Goal: Task Accomplishment & Management: Use online tool/utility

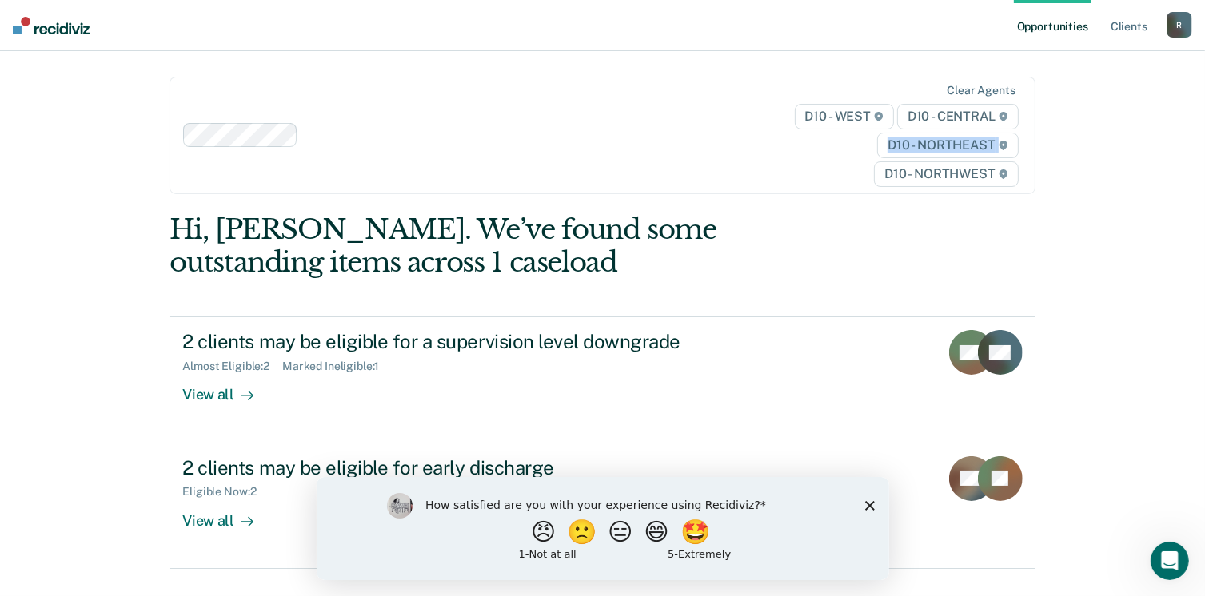
drag, startPoint x: 1203, startPoint y: 83, endPoint x: 1216, endPoint y: 145, distance: 62.9
click at [1205, 145] on html "Looks like you’re using Internet Explorer 11. For faster loading and a better e…" at bounding box center [602, 298] width 1205 height 596
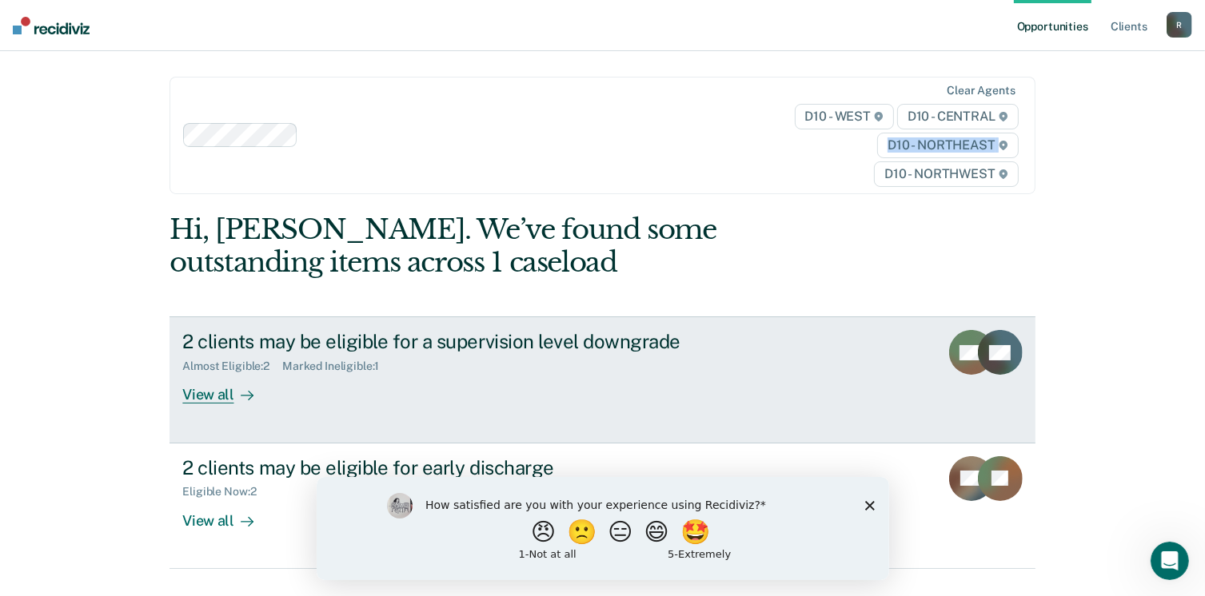
click at [208, 392] on div "View all" at bounding box center [227, 388] width 90 height 31
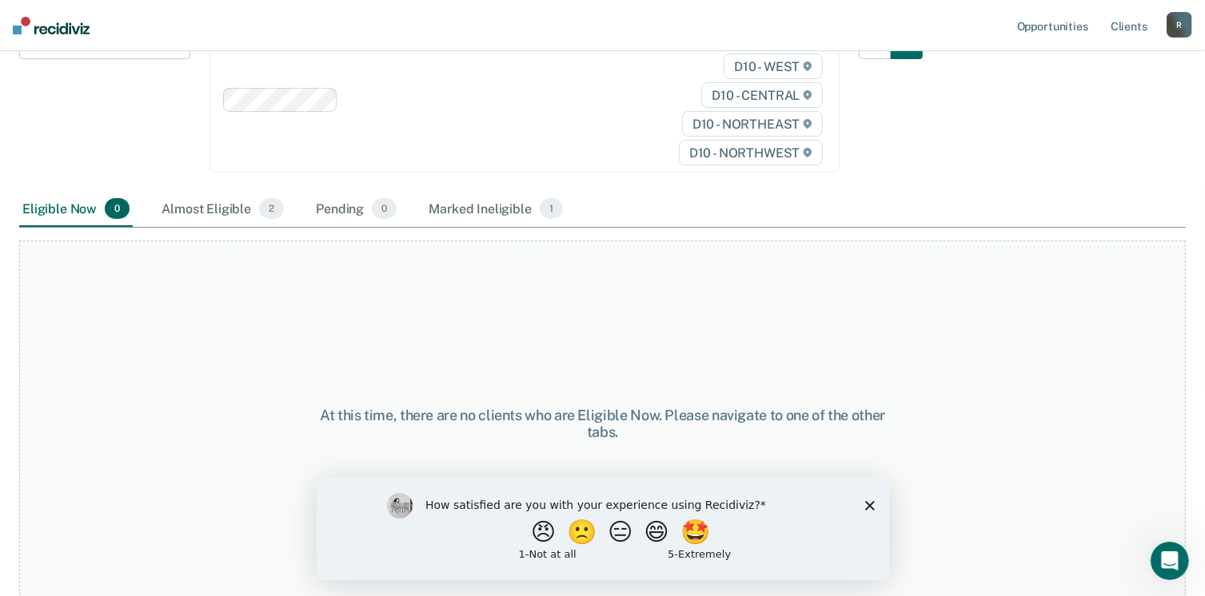
scroll to position [225, 0]
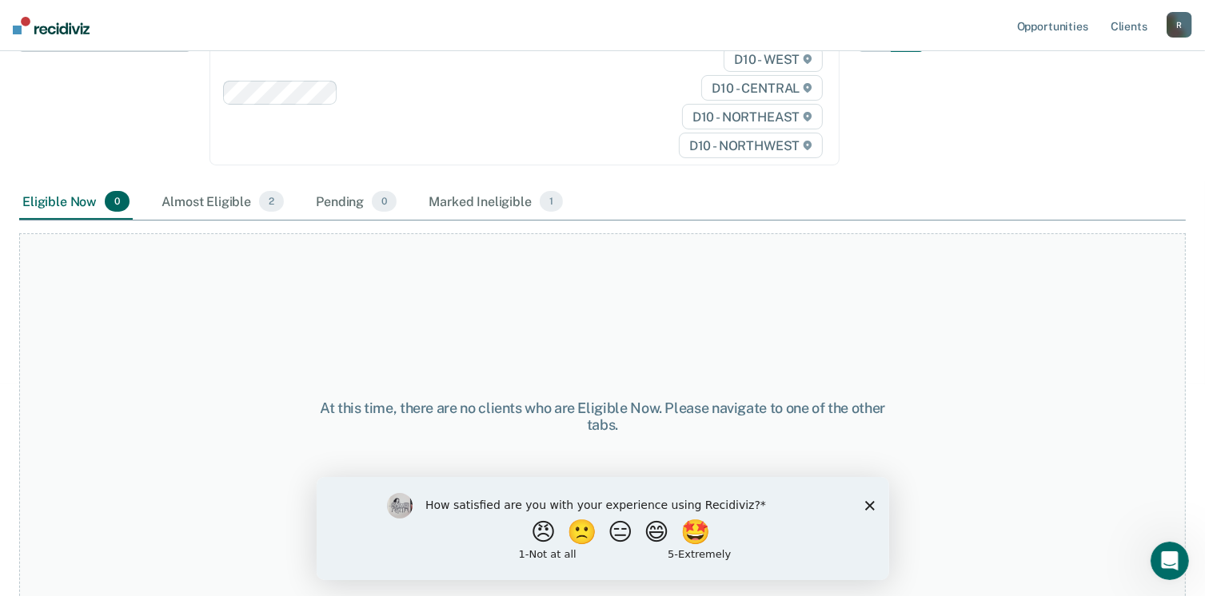
click at [90, 208] on div "Eligible Now 0" at bounding box center [76, 202] width 114 height 35
click at [1114, 28] on link "Client s" at bounding box center [1128, 25] width 43 height 51
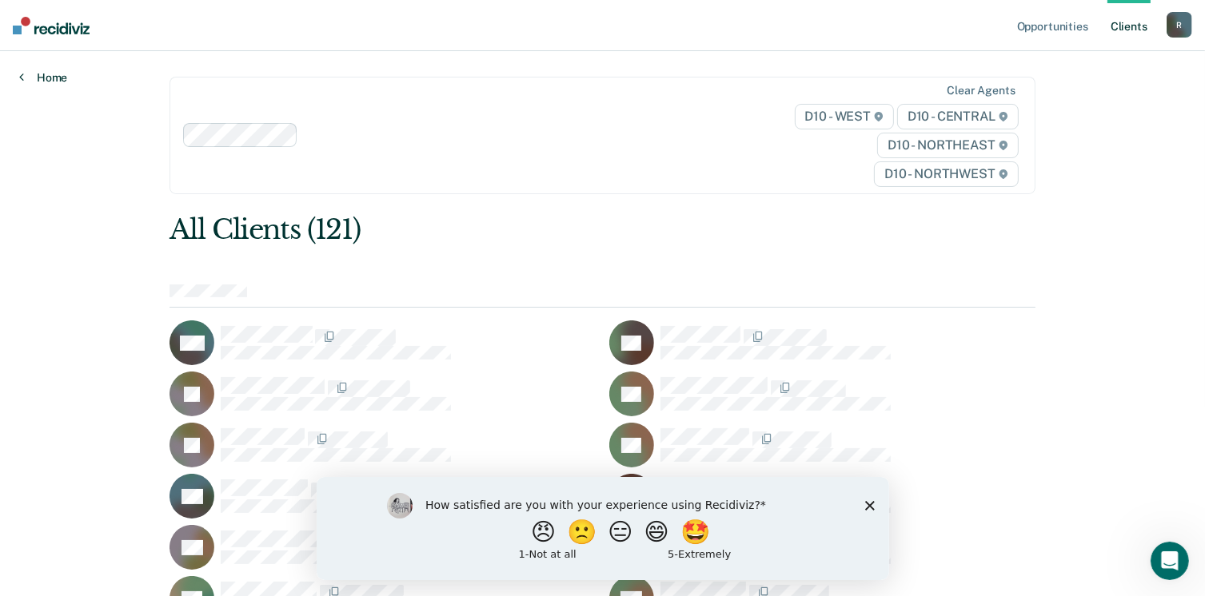
click at [50, 78] on link "Home" at bounding box center [43, 77] width 48 height 14
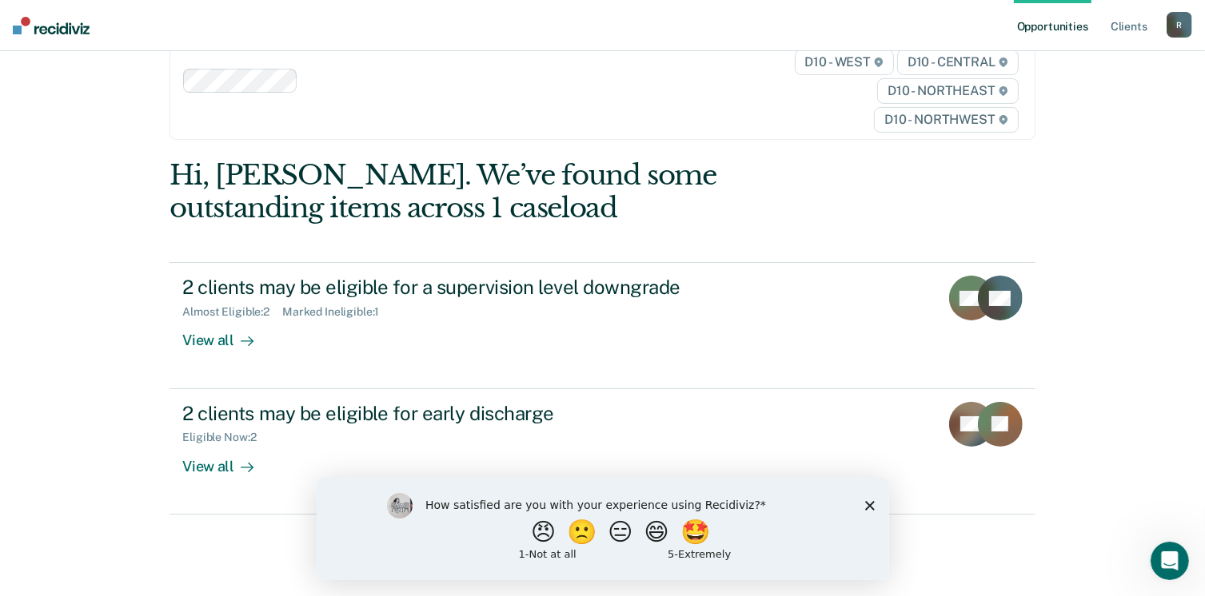
scroll to position [70, 0]
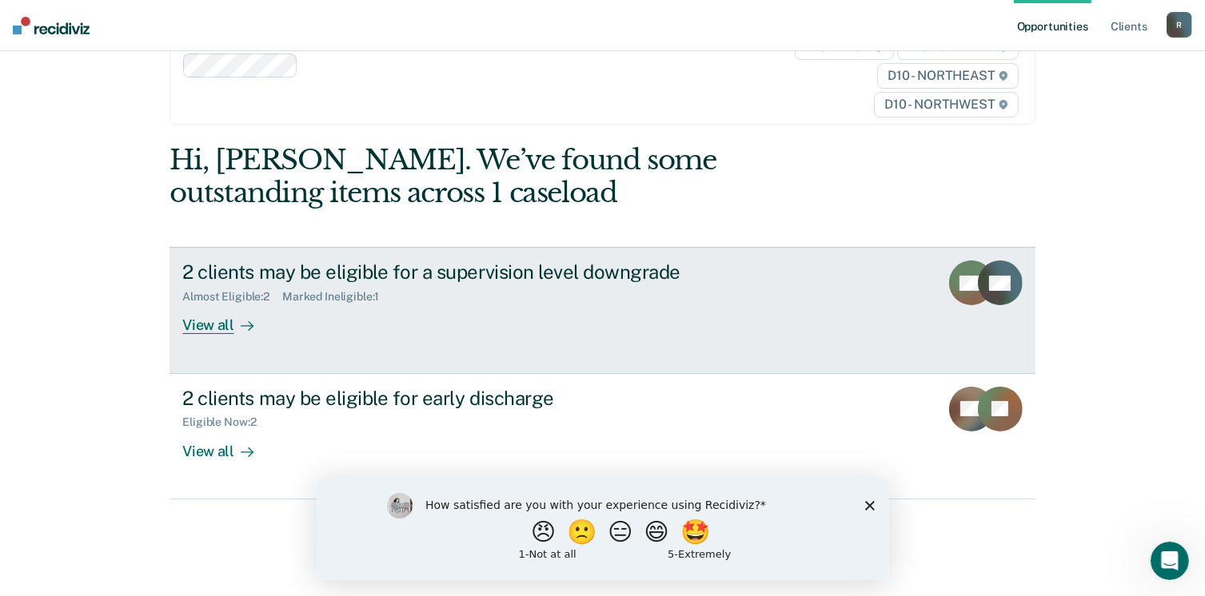
click at [217, 324] on div "View all" at bounding box center [227, 319] width 90 height 31
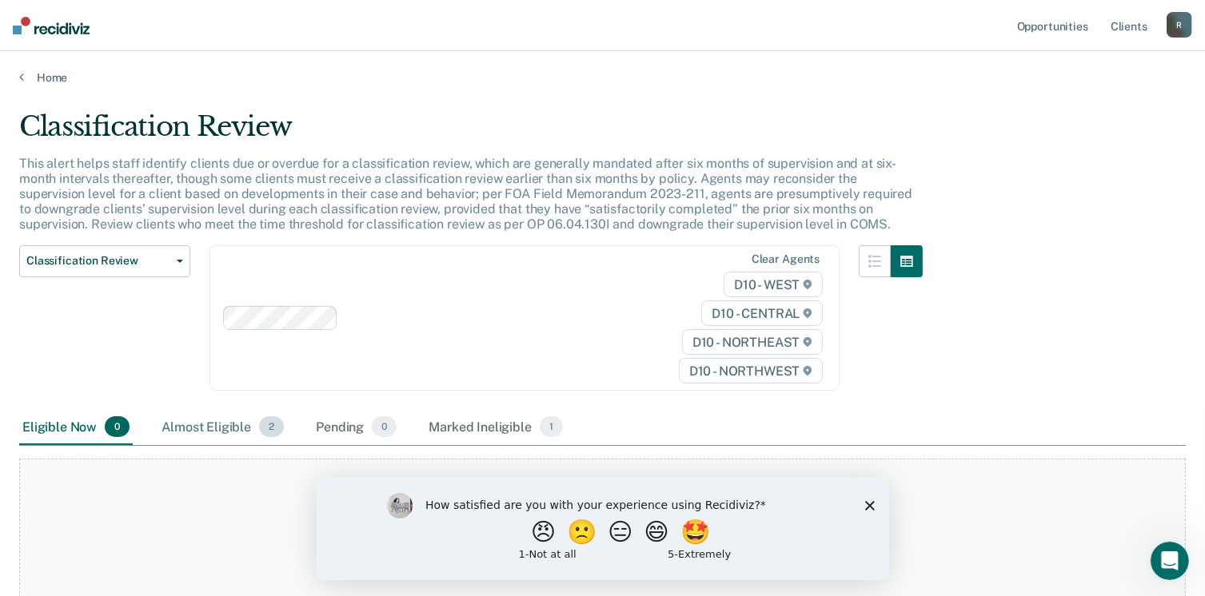
click at [214, 428] on div "Almost Eligible 2" at bounding box center [222, 427] width 129 height 35
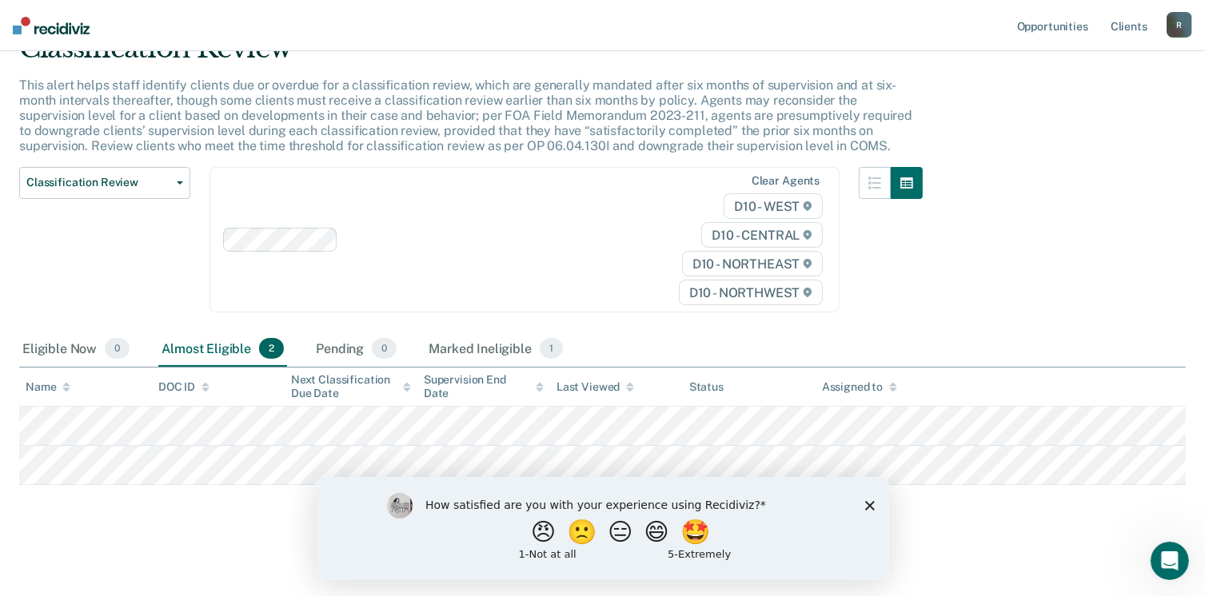
scroll to position [80, 0]
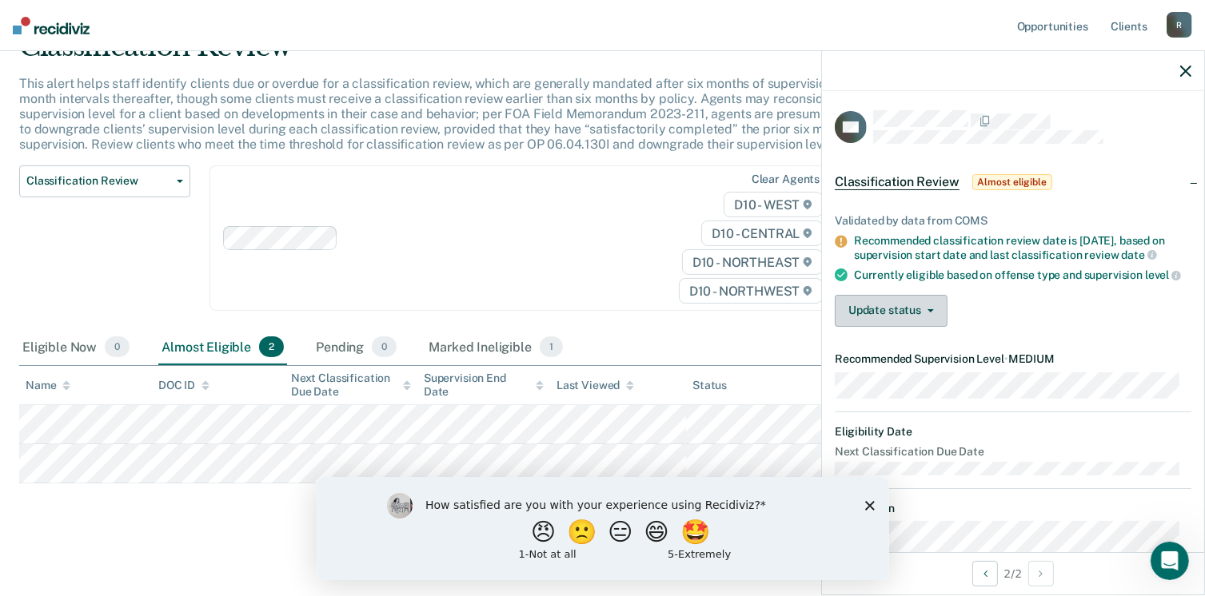
click at [928, 313] on icon "button" at bounding box center [930, 310] width 6 height 3
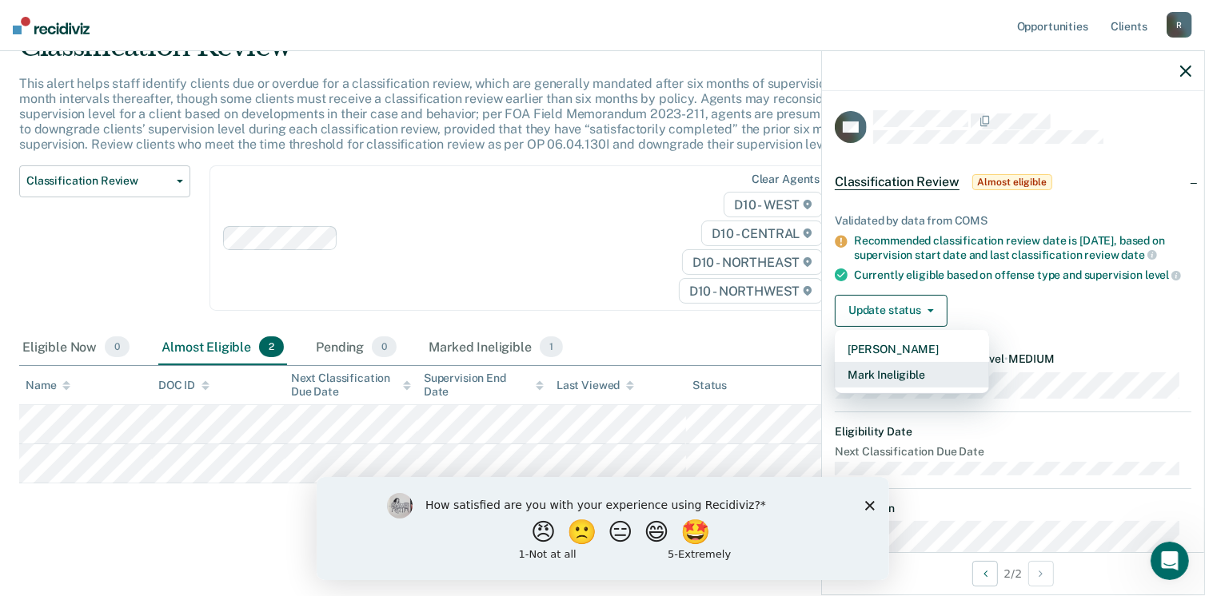
click at [903, 388] on button "Mark Ineligible" at bounding box center [912, 375] width 154 height 26
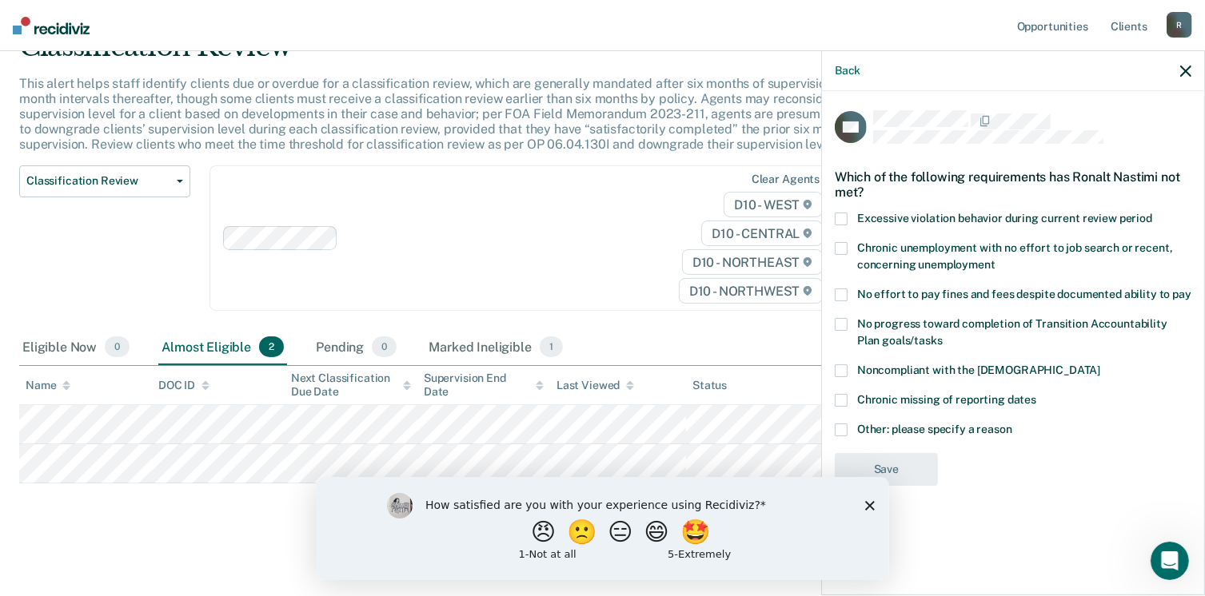
click at [844, 217] on span at bounding box center [841, 219] width 13 height 13
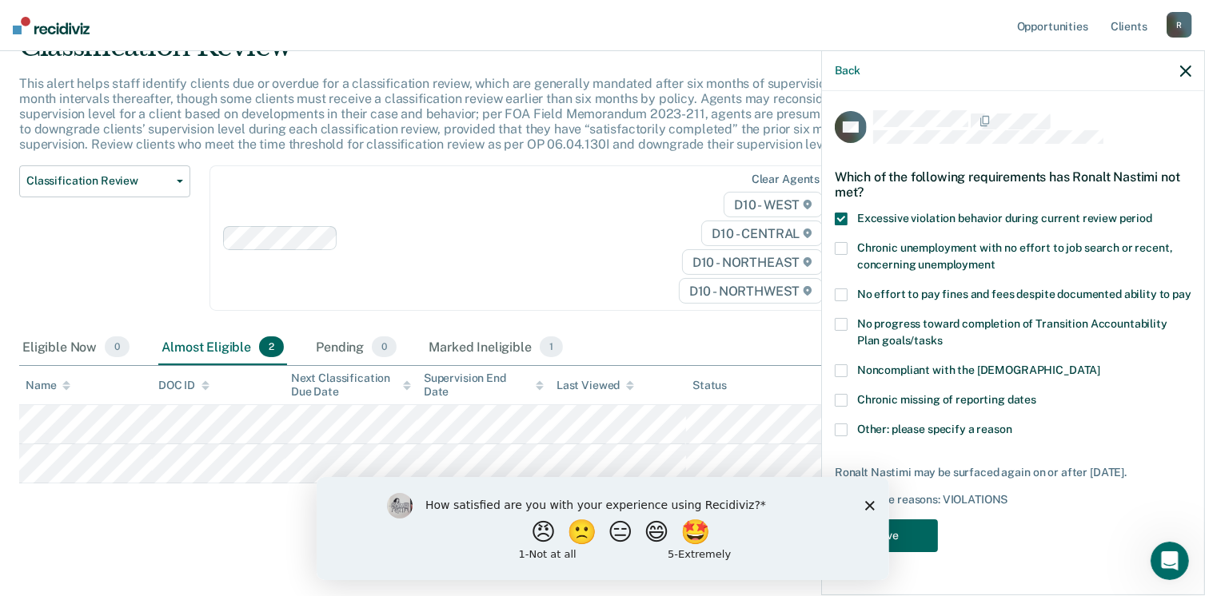
click at [914, 532] on button "Save" at bounding box center [886, 536] width 103 height 33
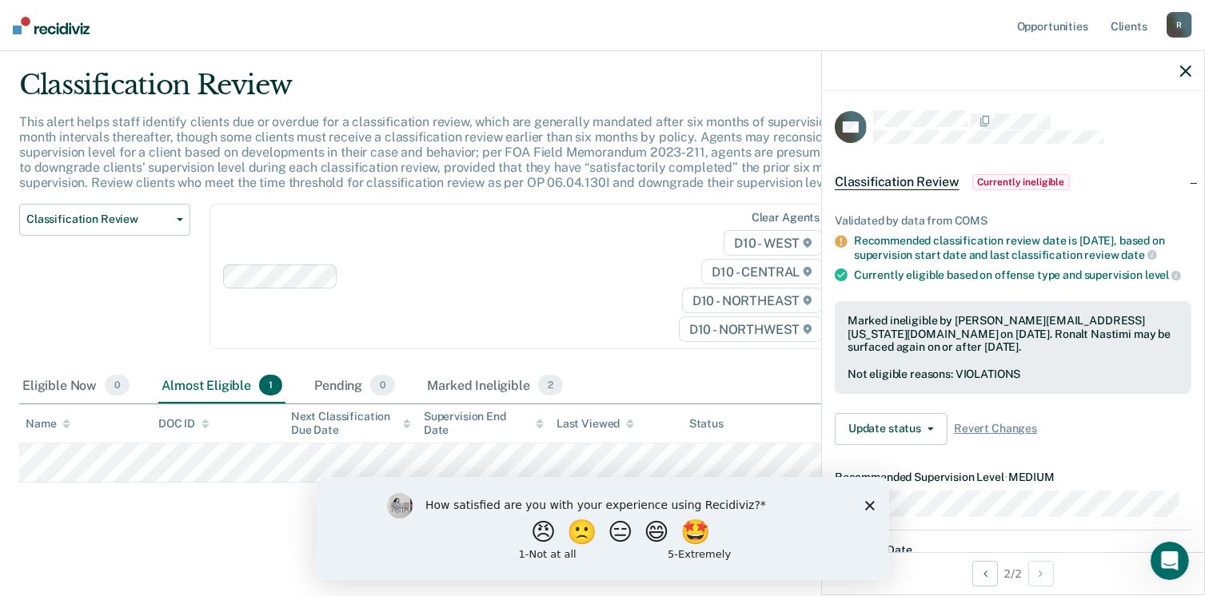
click at [703, 420] on div "Status" at bounding box center [706, 424] width 34 height 14
click at [755, 422] on th "Status" at bounding box center [749, 423] width 133 height 39
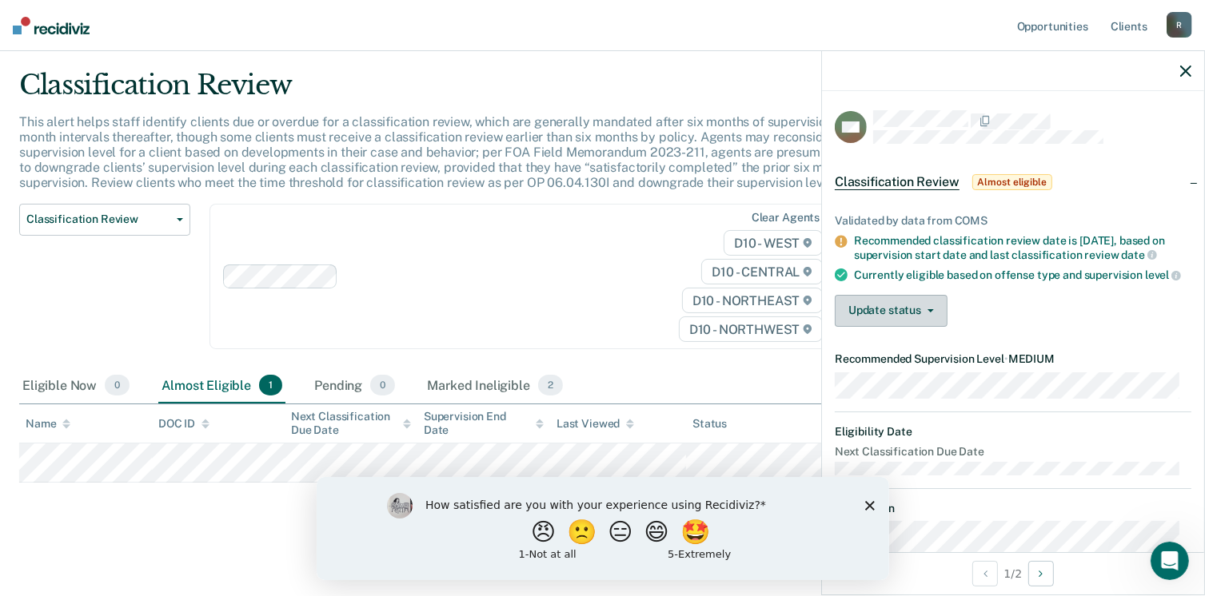
click at [918, 327] on button "Update status" at bounding box center [891, 311] width 113 height 32
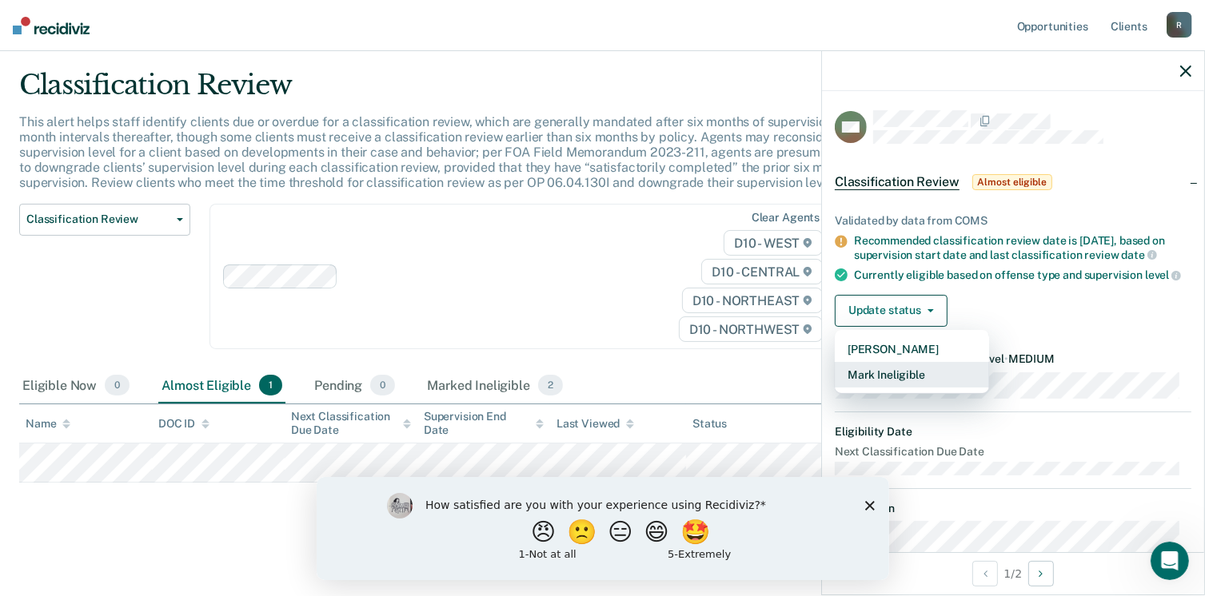
click at [902, 388] on button "Mark Ineligible" at bounding box center [912, 375] width 154 height 26
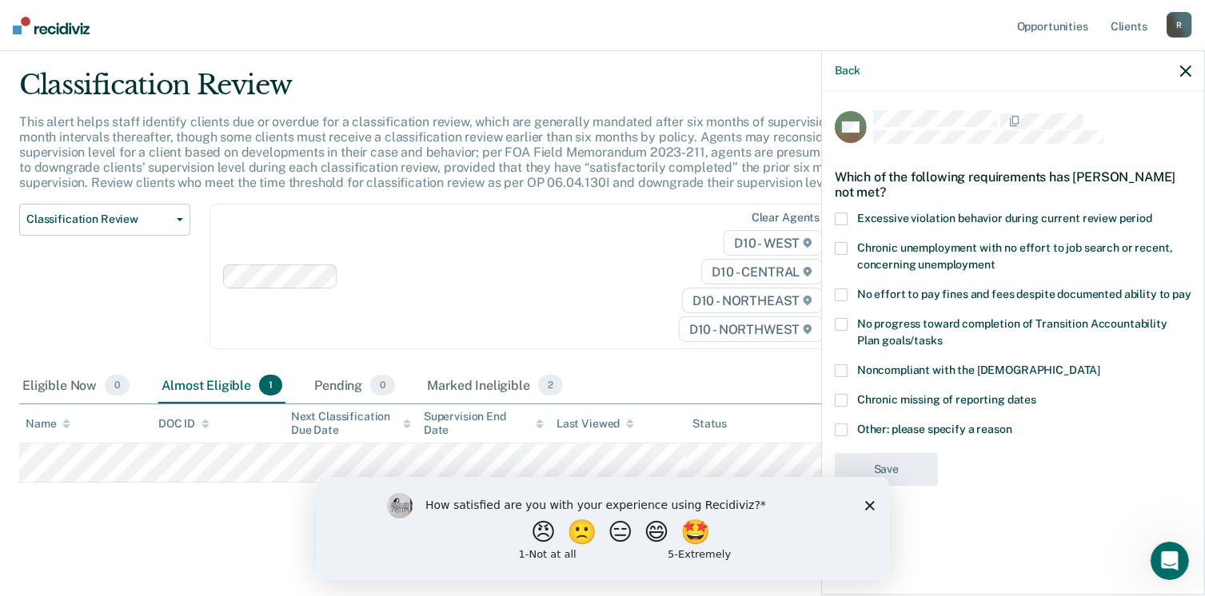
click at [833, 429] on div "MS Which of the following requirements has [PERSON_NAME] not met? Excessive vio…" at bounding box center [1013, 341] width 382 height 501
click at [838, 429] on span at bounding box center [841, 430] width 13 height 13
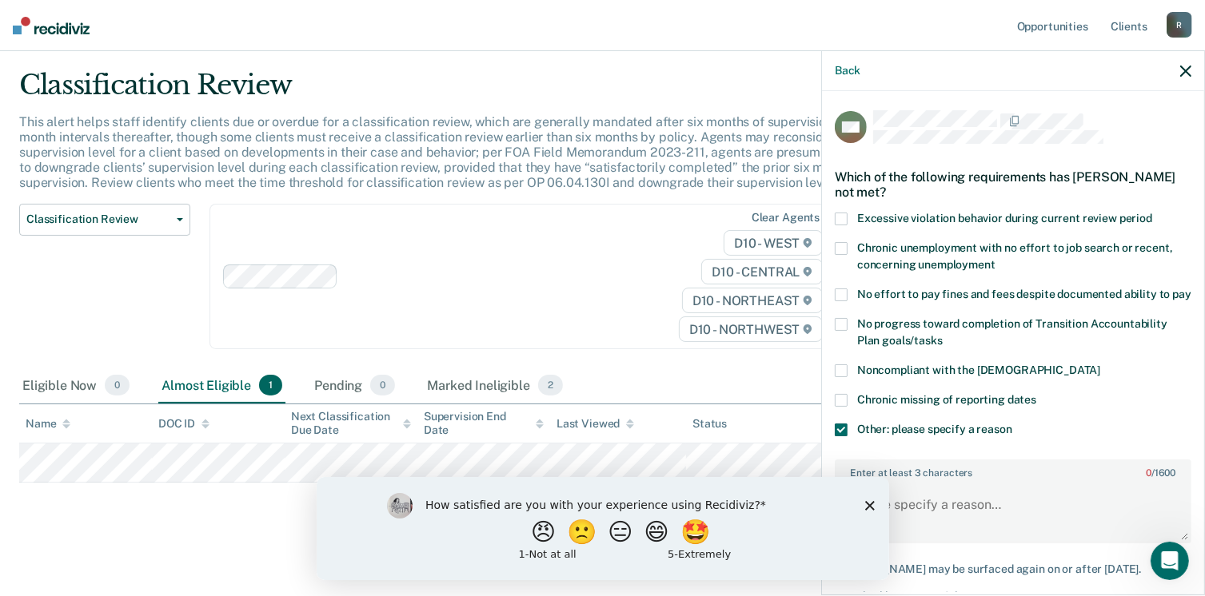
click at [872, 498] on div "How satisfied are you with your experience using Recidiviz? 😠 🙁 😑 😄 🤩 1 - Not a…" at bounding box center [602, 527] width 572 height 103
click at [580, 532] on button "🙁" at bounding box center [582, 532] width 43 height 32
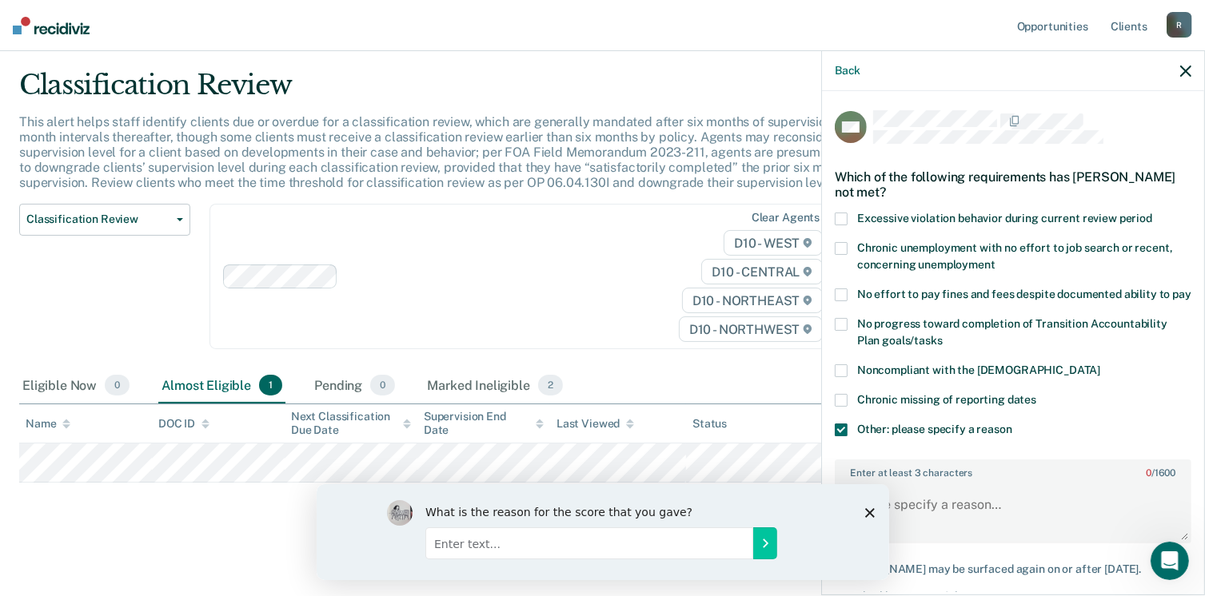
click at [867, 514] on icon "Close survey" at bounding box center [869, 513] width 10 height 10
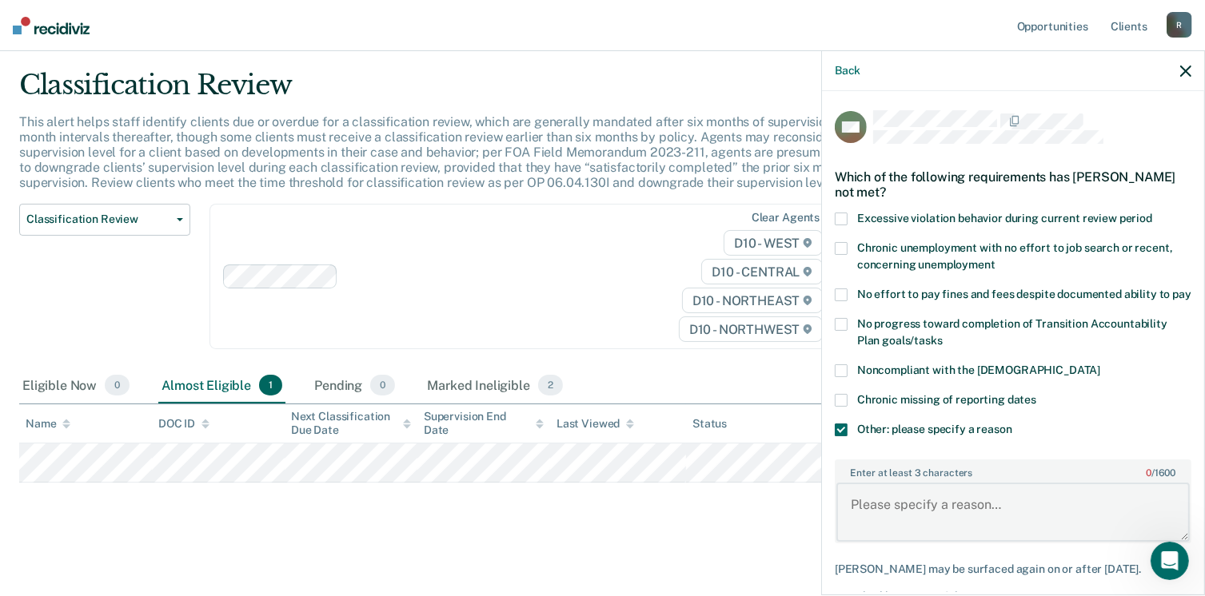
click at [876, 516] on textarea "Enter at least 3 characters 0 / 1600" at bounding box center [1012, 512] width 353 height 59
type textarea "Must test twice a month. Multiple tips of non-compliance from community."
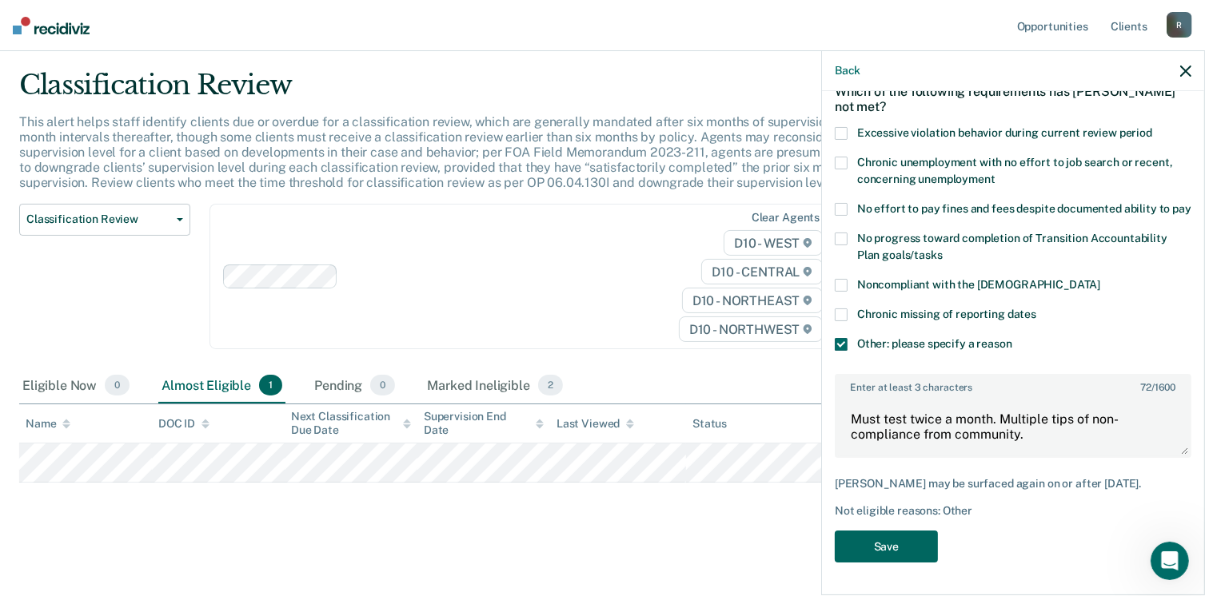
click at [876, 554] on button "Save" at bounding box center [886, 547] width 103 height 33
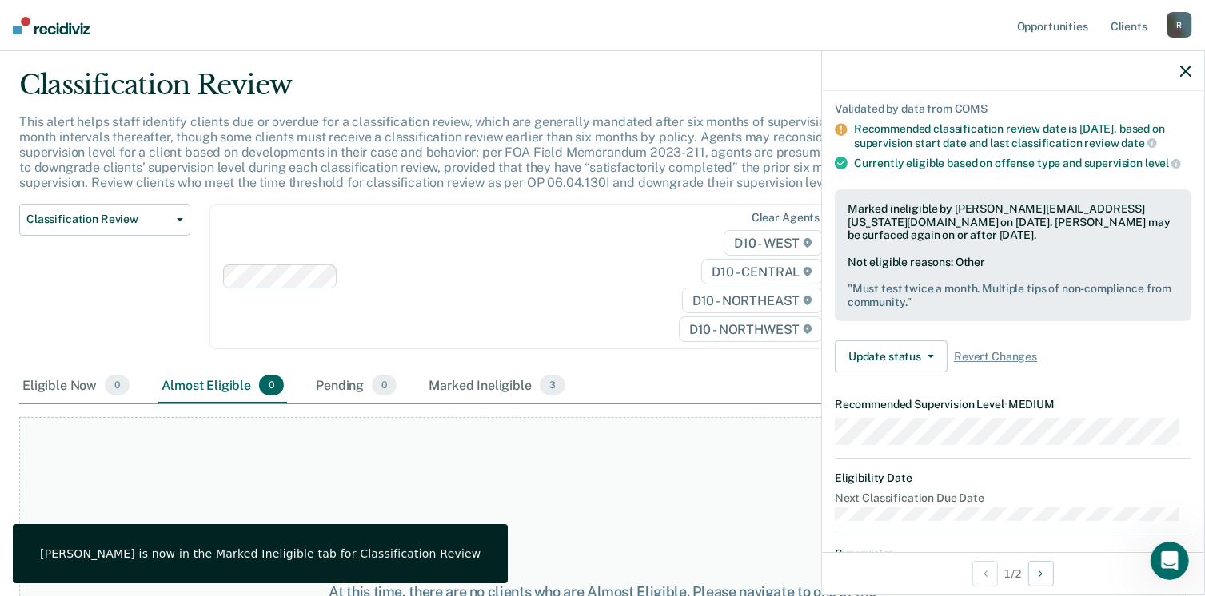
click at [108, 297] on div "Classification Review Classification Review Early Discharge Minimum Telephone R…" at bounding box center [104, 286] width 171 height 165
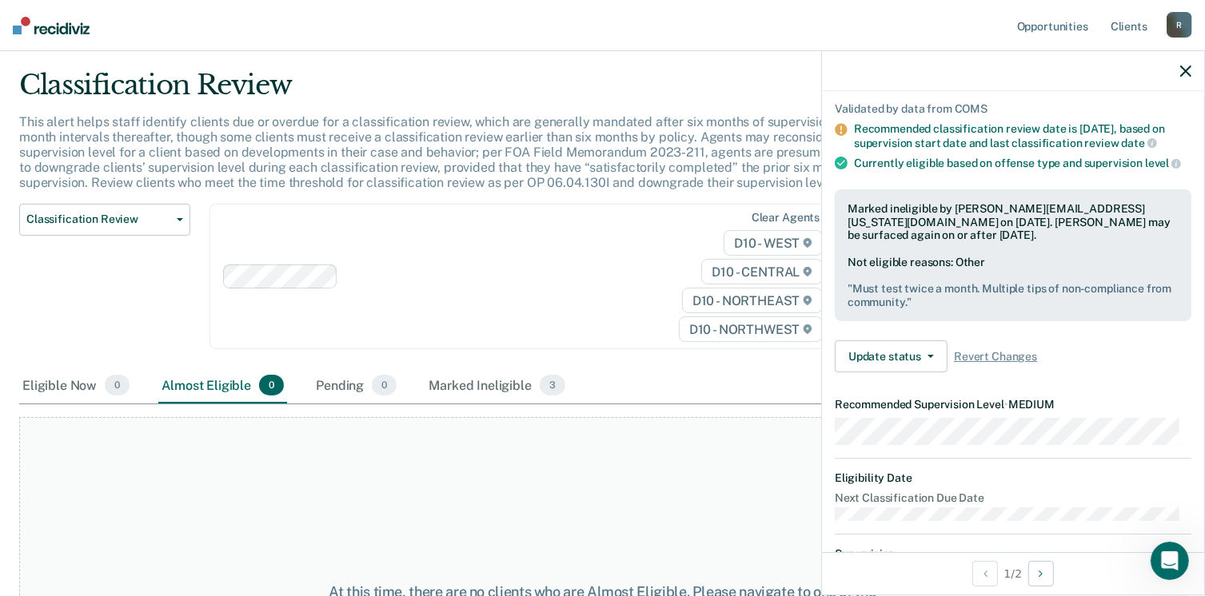
click at [1187, 25] on div "R" at bounding box center [1179, 25] width 26 height 26
click at [1065, 61] on link "Profile" at bounding box center [1114, 65] width 129 height 14
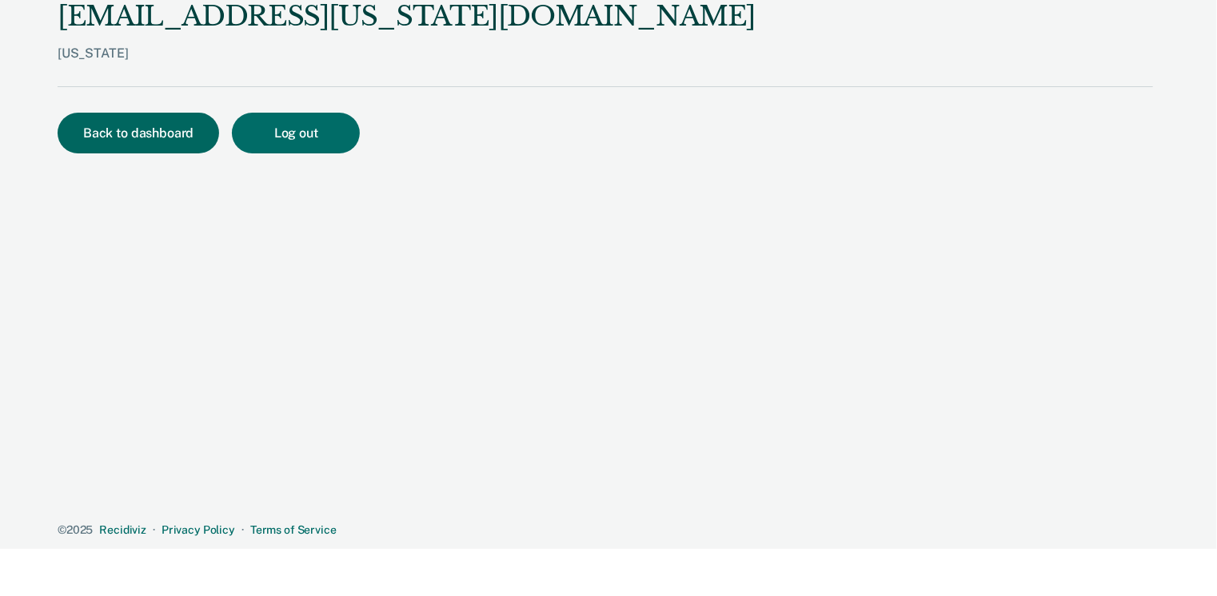
click at [134, 137] on button "Back to dashboard" at bounding box center [138, 133] width 161 height 41
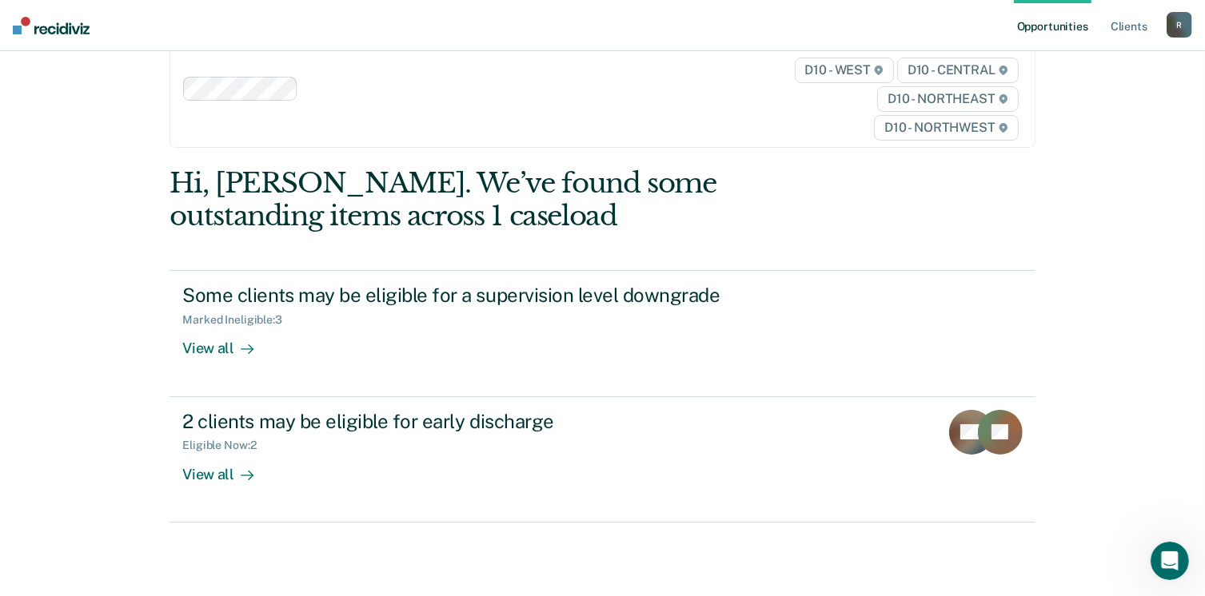
scroll to position [70, 0]
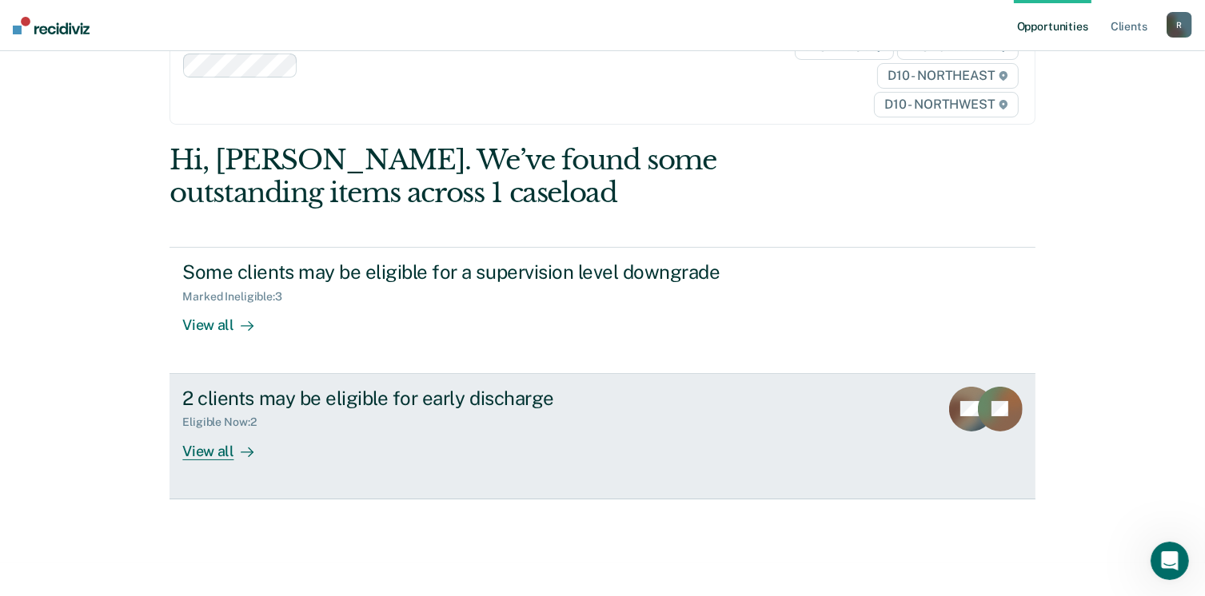
click at [201, 442] on div "View all" at bounding box center [227, 444] width 90 height 31
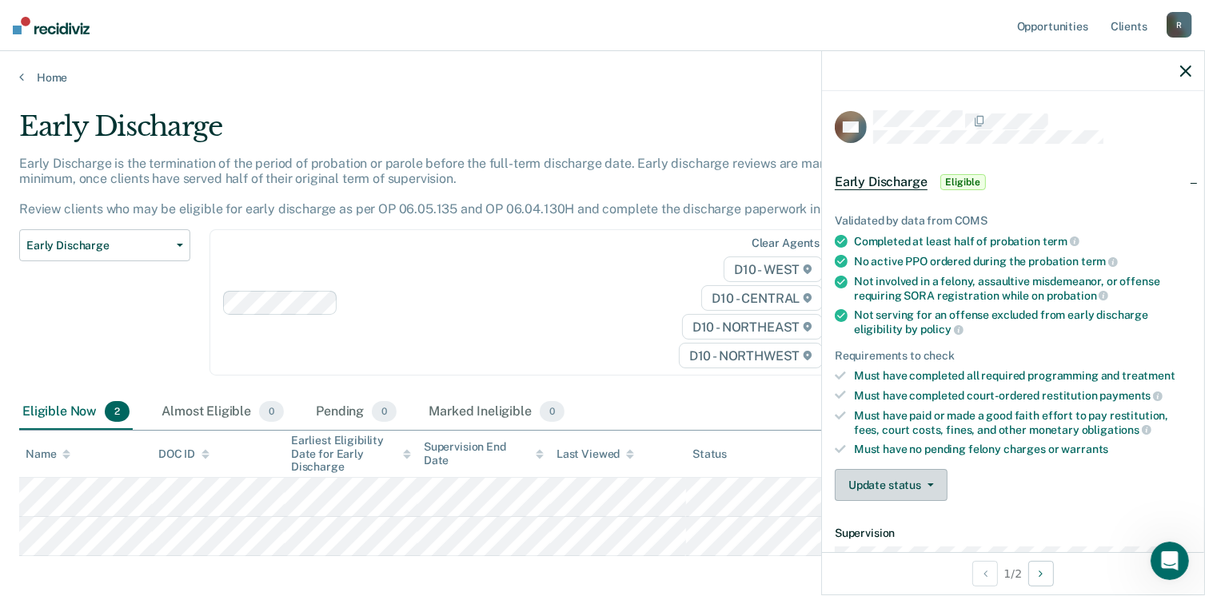
click at [900, 480] on button "Update status" at bounding box center [891, 485] width 113 height 32
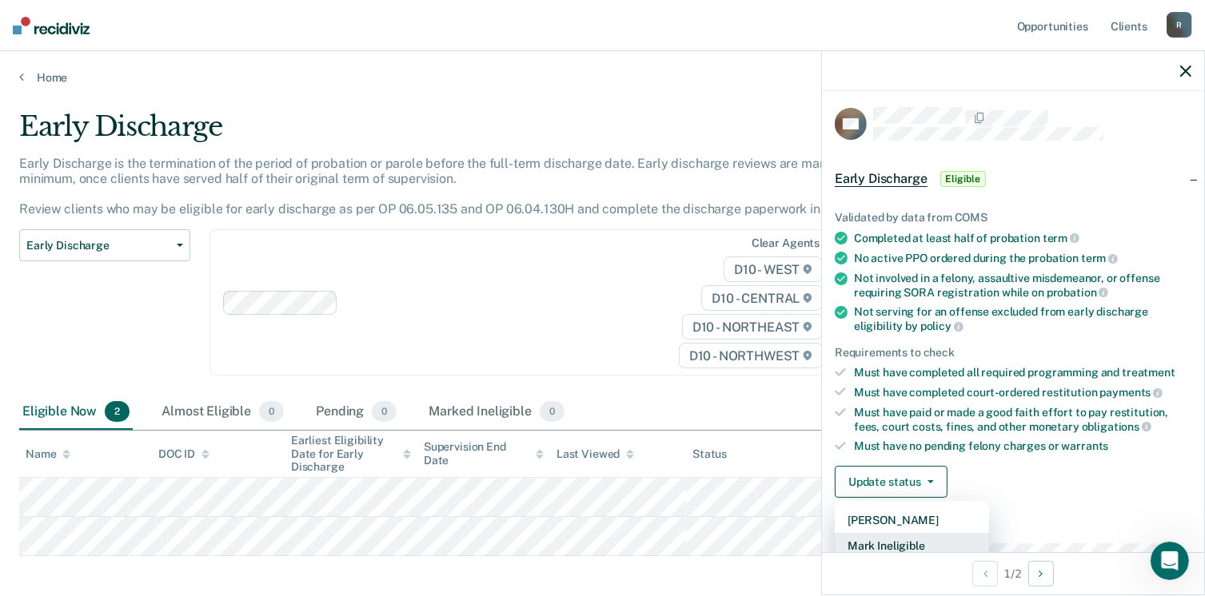
click at [879, 546] on button "Mark Ineligible" at bounding box center [912, 546] width 154 height 26
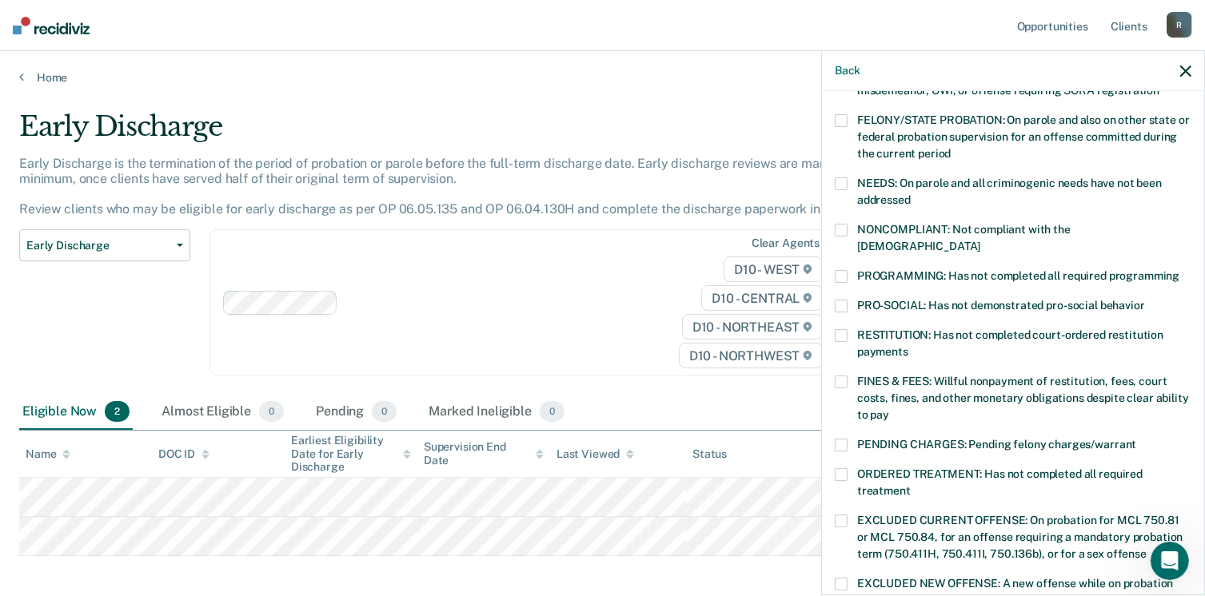
scroll to position [199, 0]
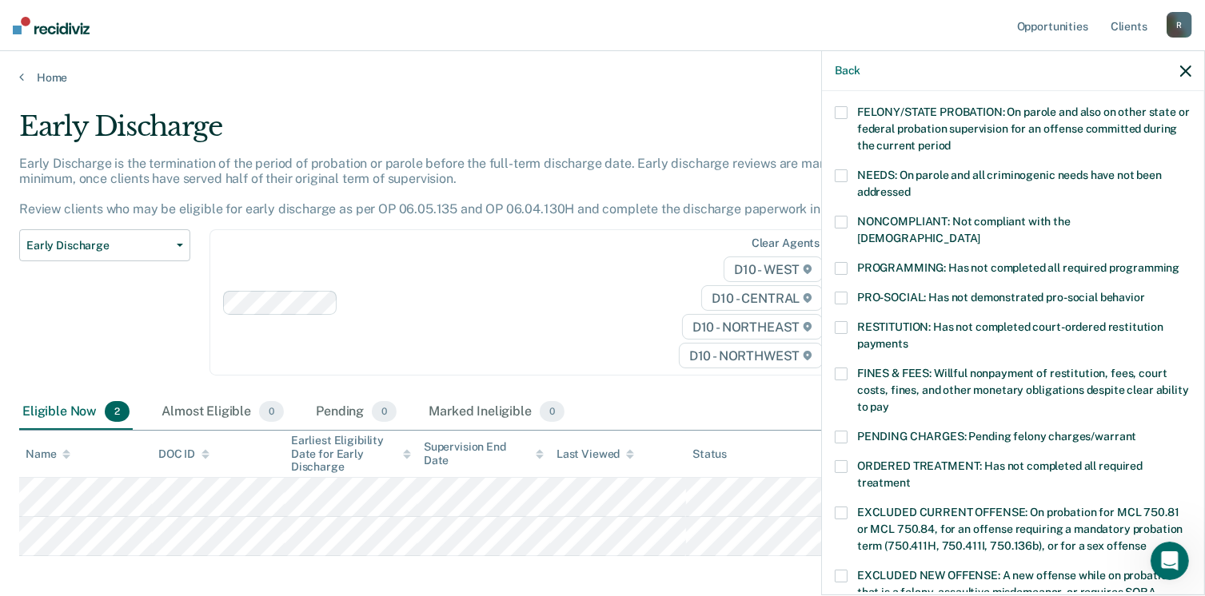
click at [838, 217] on span at bounding box center [841, 222] width 13 height 13
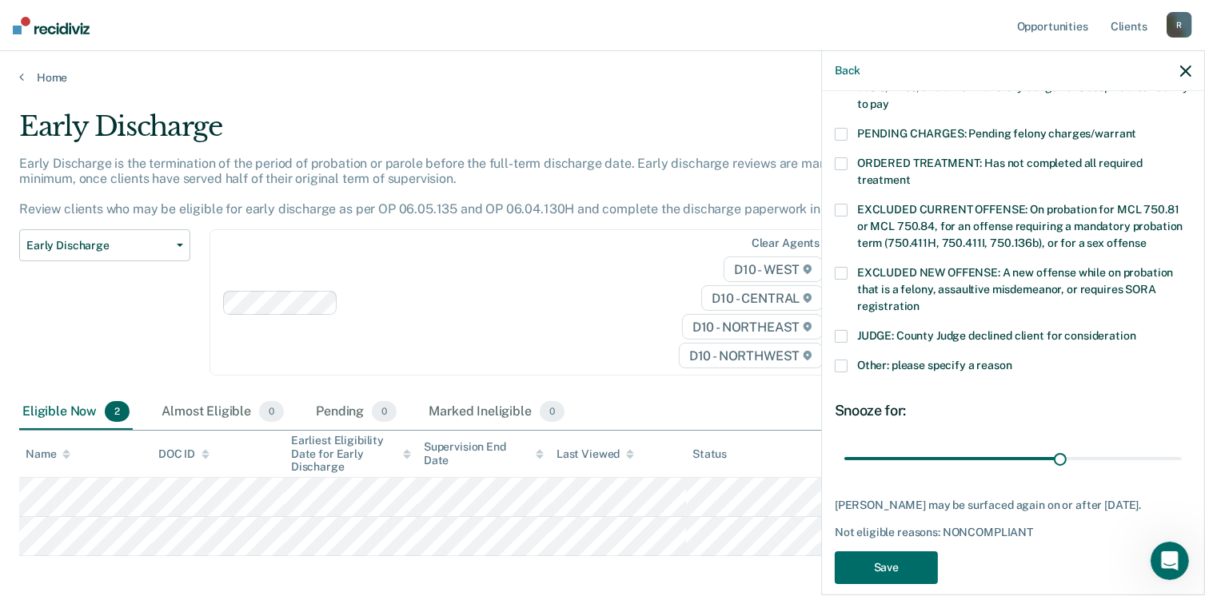
scroll to position [517, 0]
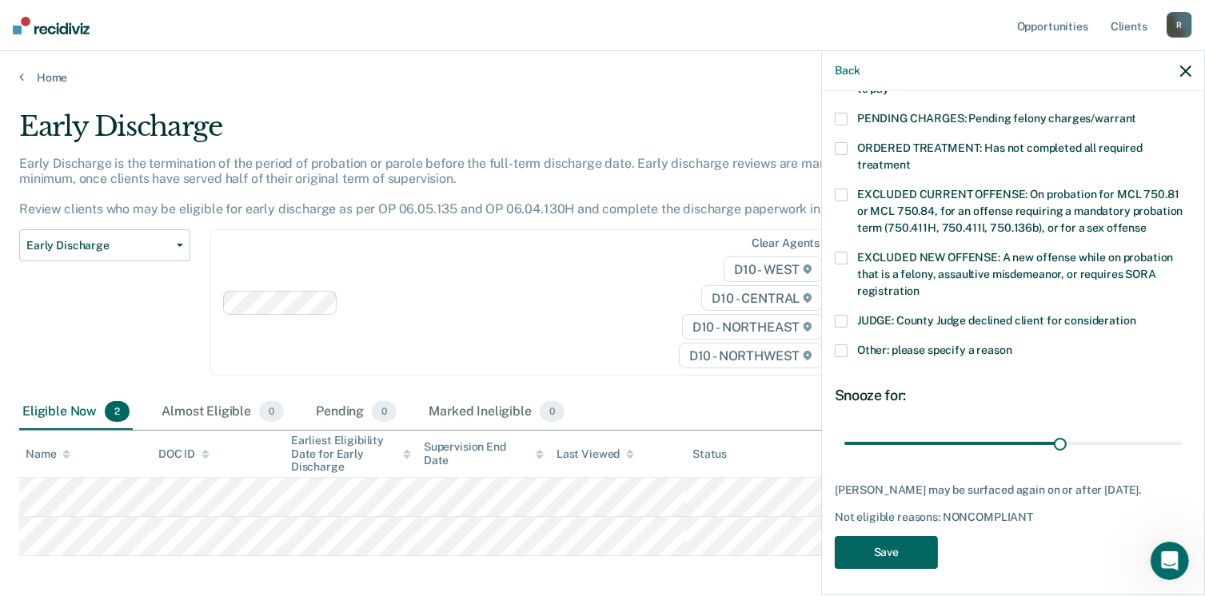
click at [883, 541] on button "Save" at bounding box center [886, 552] width 103 height 33
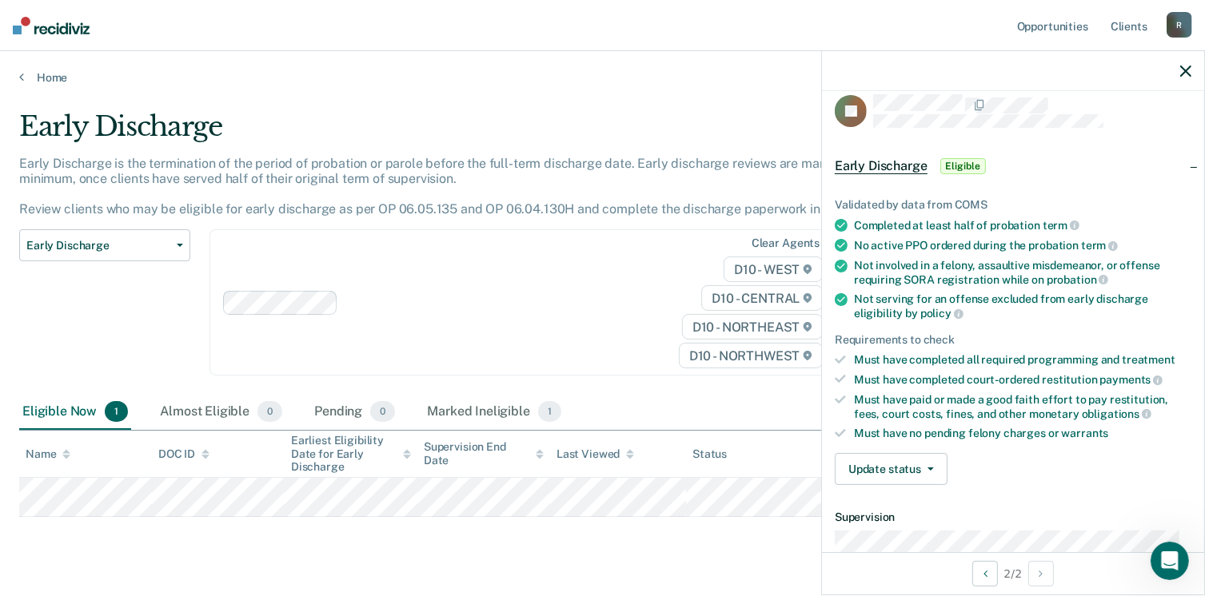
scroll to position [0, 0]
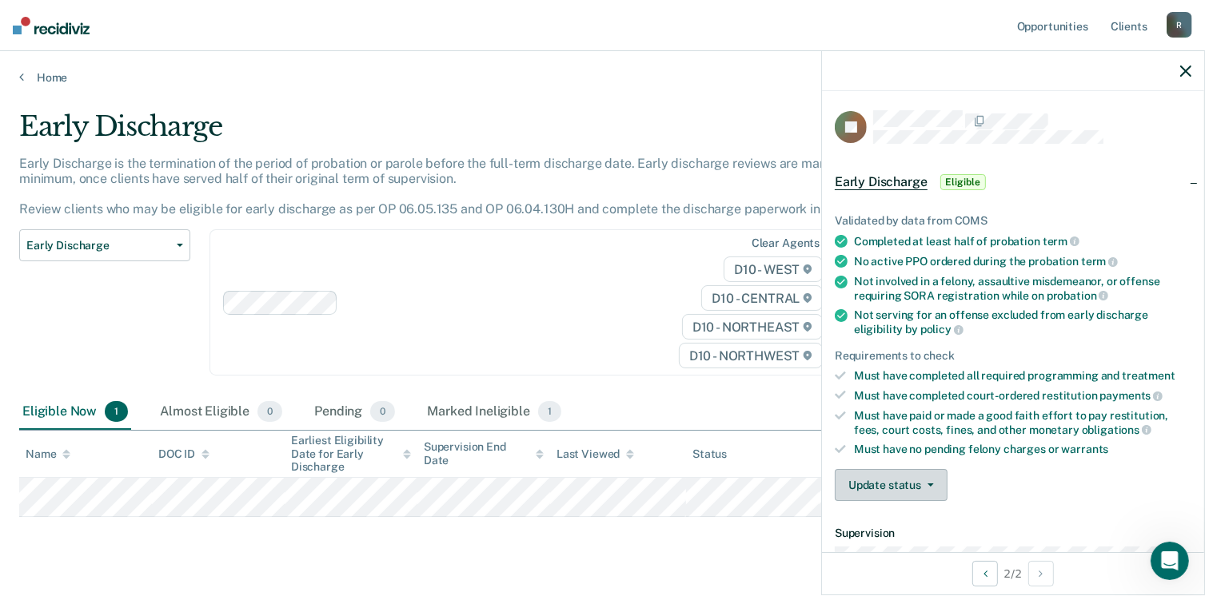
click at [926, 477] on button "Update status" at bounding box center [891, 485] width 113 height 32
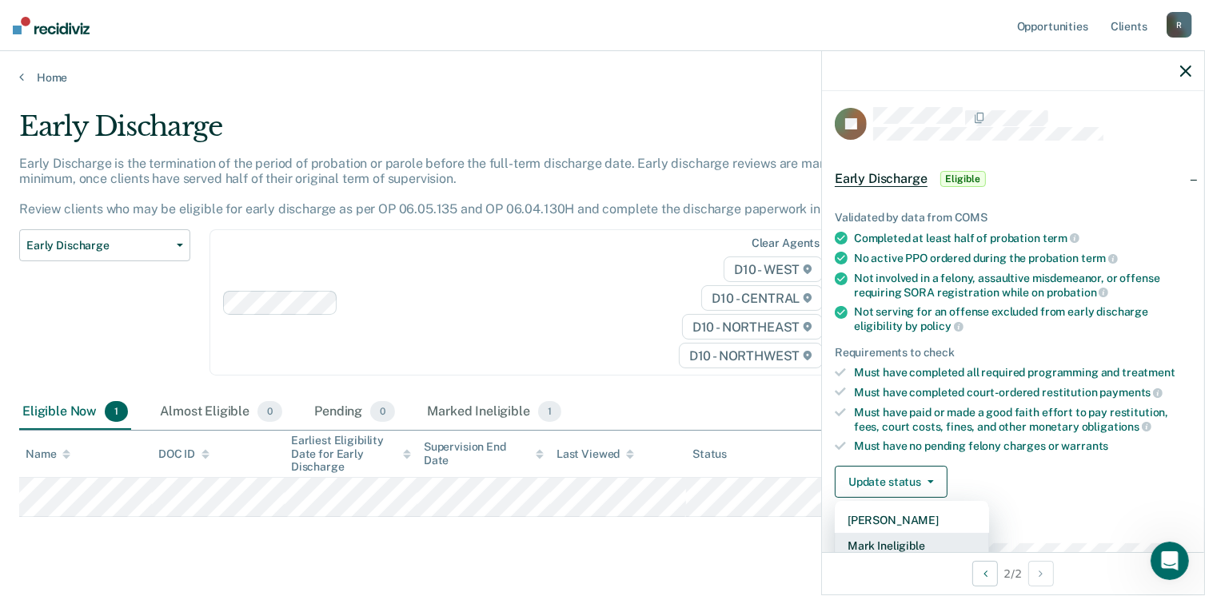
click at [889, 542] on button "Mark Ineligible" at bounding box center [912, 546] width 154 height 26
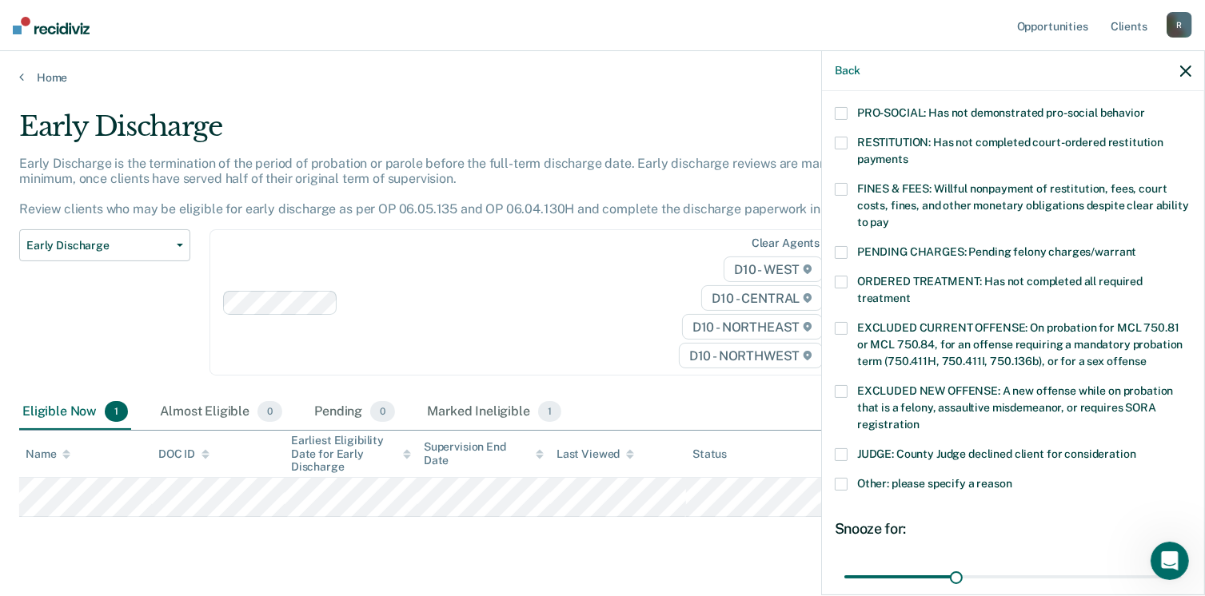
scroll to position [386, 0]
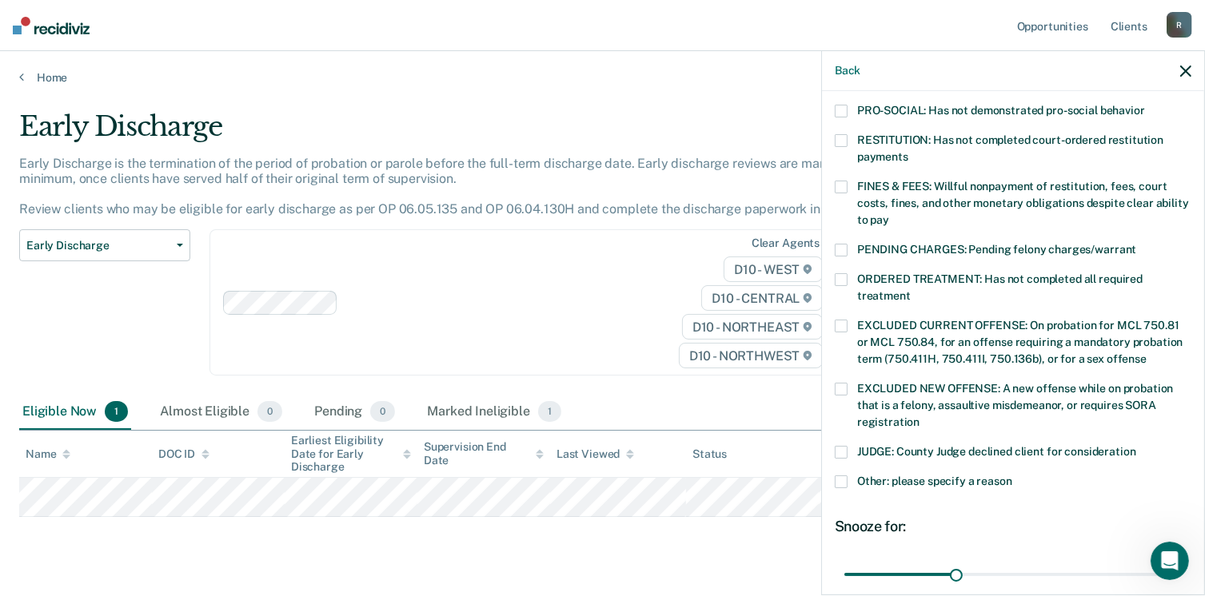
click at [838, 446] on span at bounding box center [841, 452] width 13 height 13
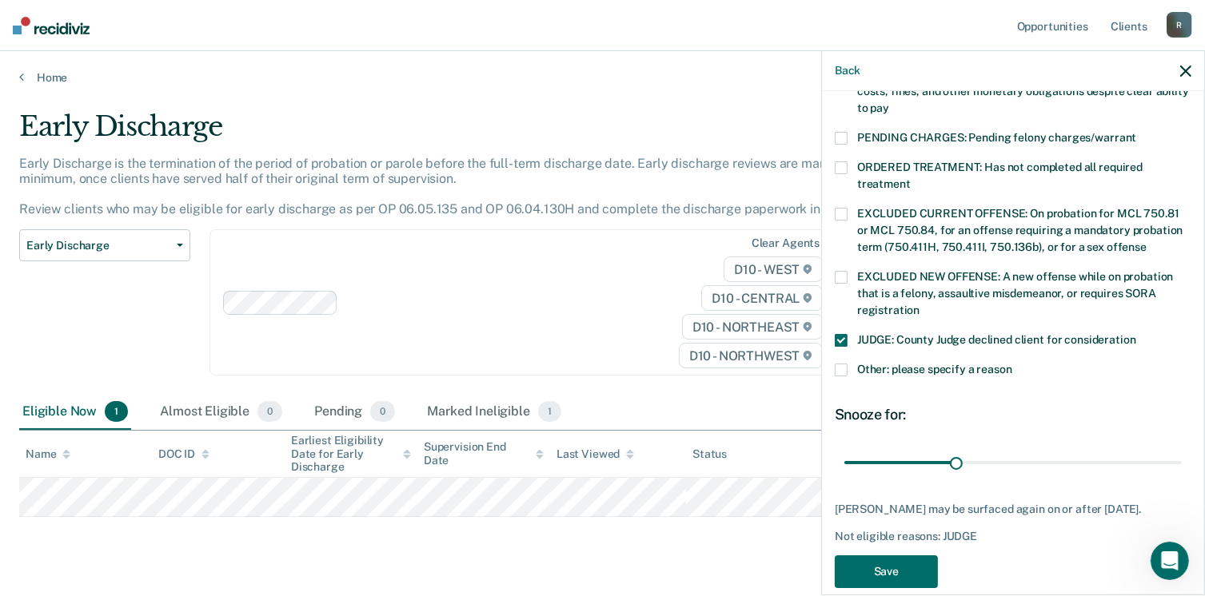
scroll to position [517, 0]
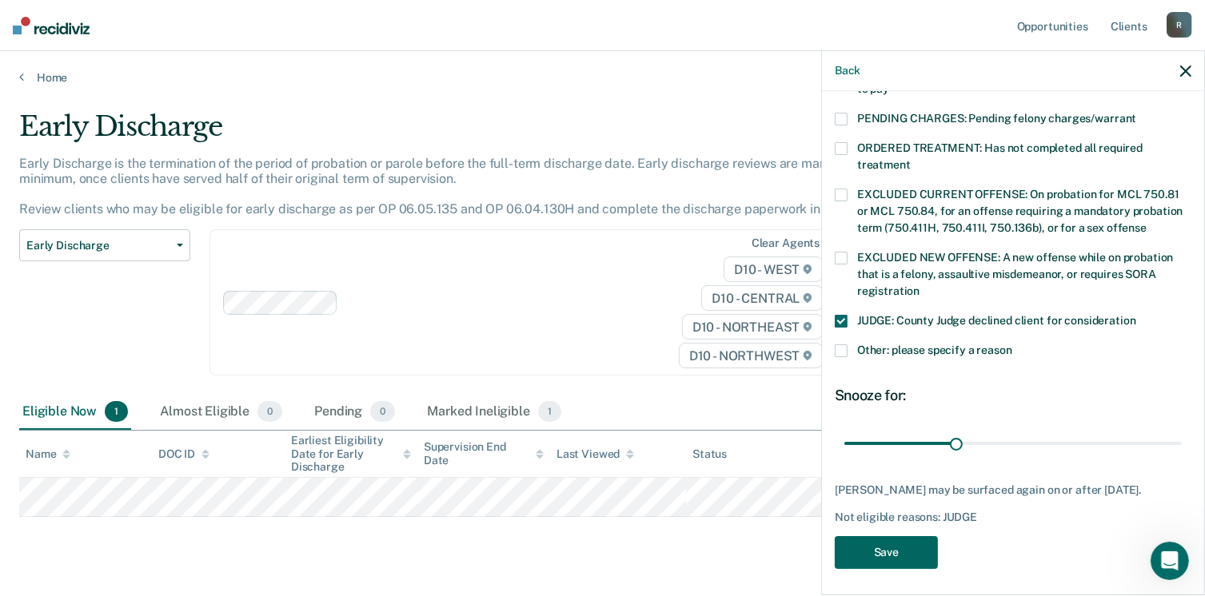
click at [892, 542] on button "Save" at bounding box center [886, 552] width 103 height 33
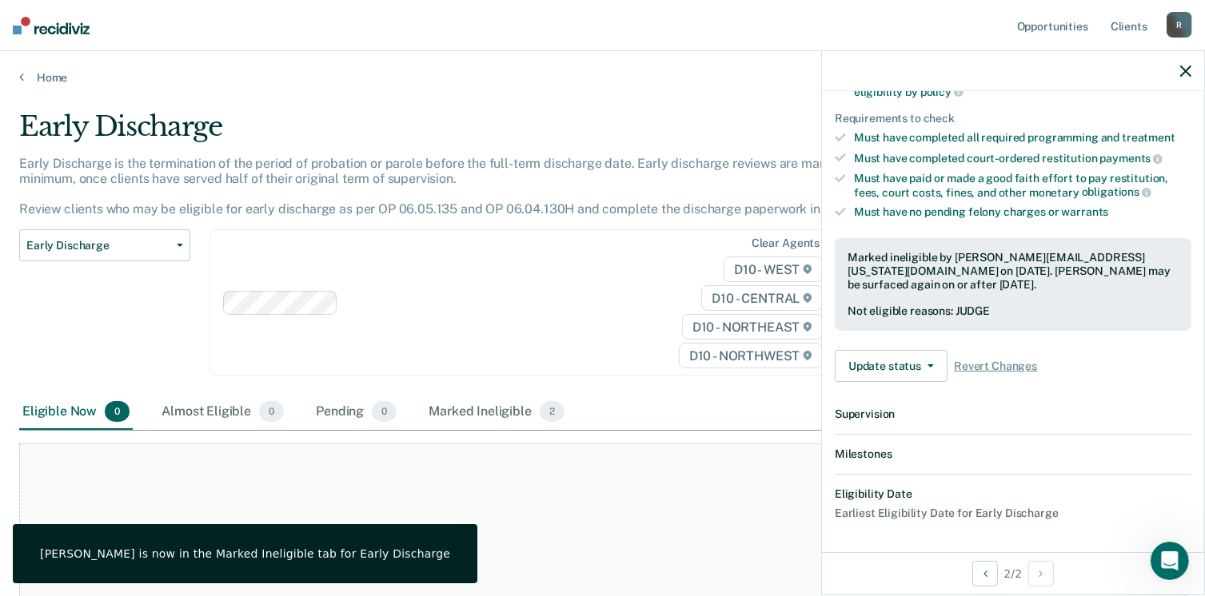
scroll to position [430, 0]
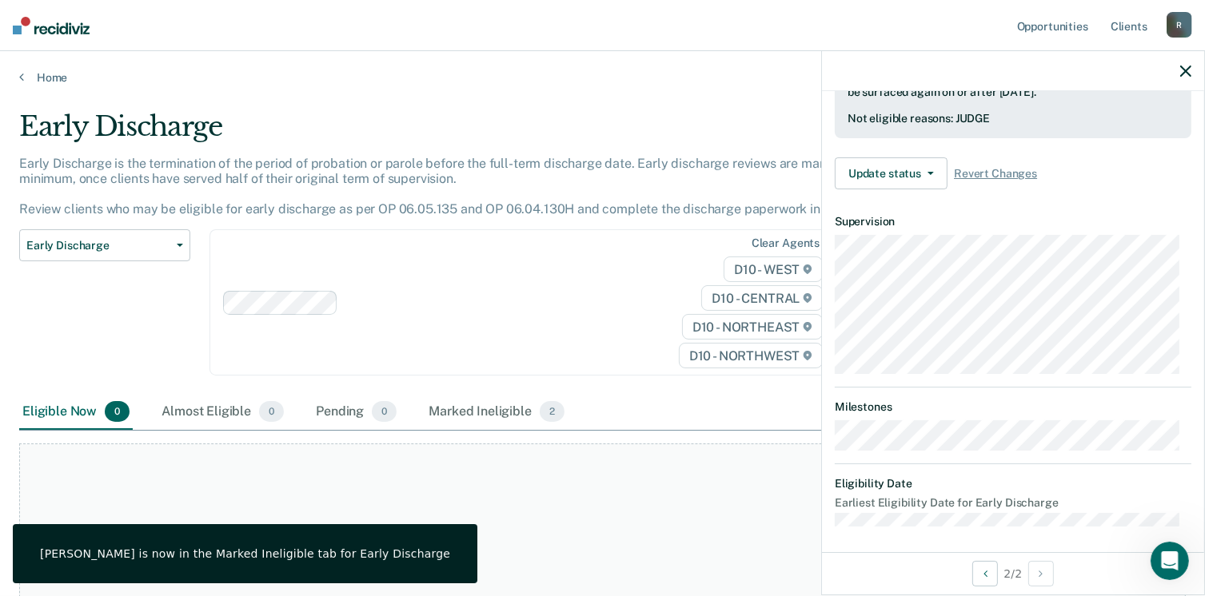
click at [137, 345] on div "Early Discharge Classification Review Early Discharge Minimum Telephone Reporti…" at bounding box center [104, 311] width 171 height 165
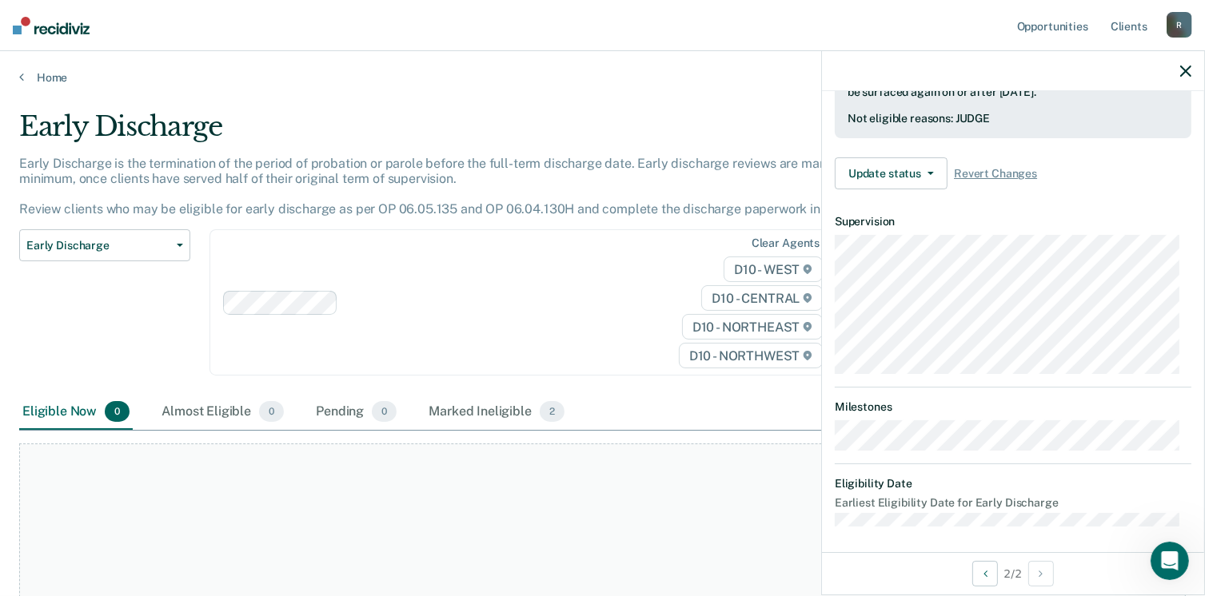
click at [1176, 23] on div "R" at bounding box center [1179, 25] width 26 height 26
click at [1084, 63] on link "Profile" at bounding box center [1114, 65] width 129 height 14
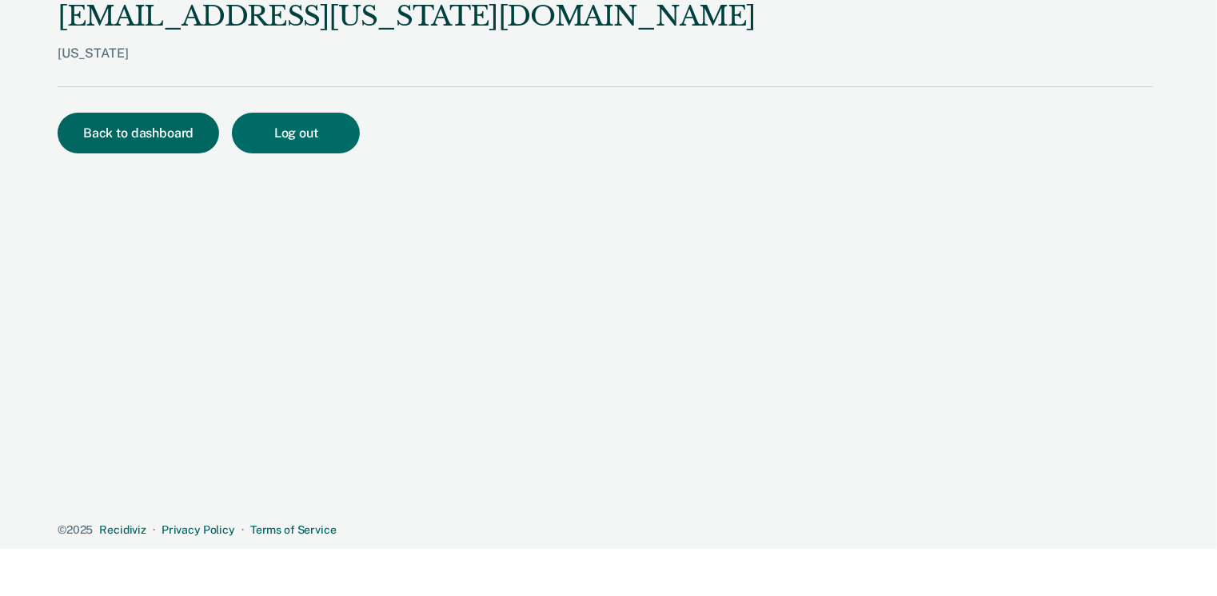
click at [157, 130] on button "Back to dashboard" at bounding box center [138, 133] width 161 height 41
